Goal: Feedback & Contribution: Leave review/rating

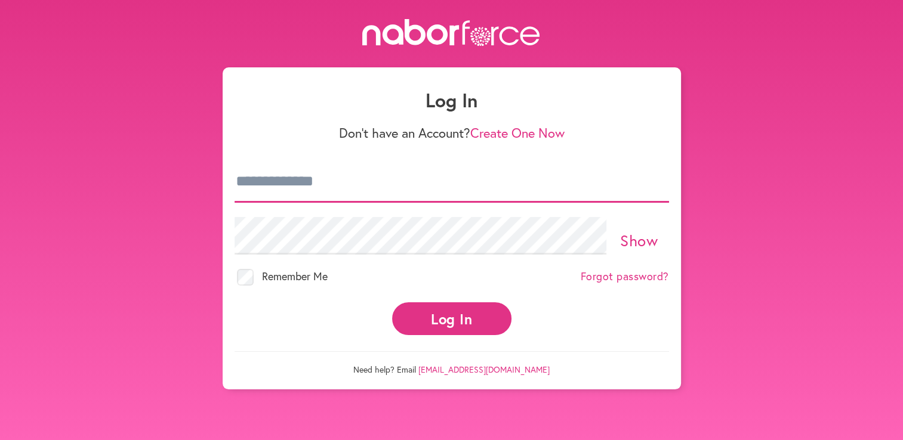
type input "**********"
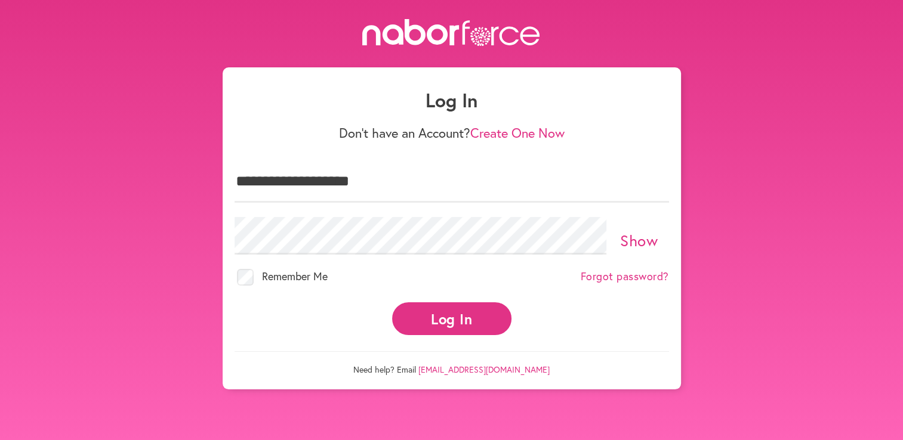
click at [441, 314] on button "Log In" at bounding box center [451, 319] width 119 height 33
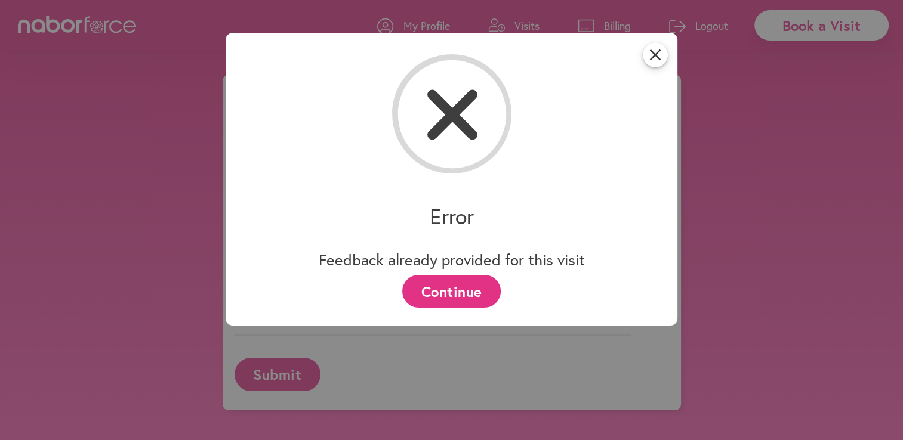
click at [455, 293] on button "Continue" at bounding box center [451, 291] width 98 height 33
